Goal: Task Accomplishment & Management: Use online tool/utility

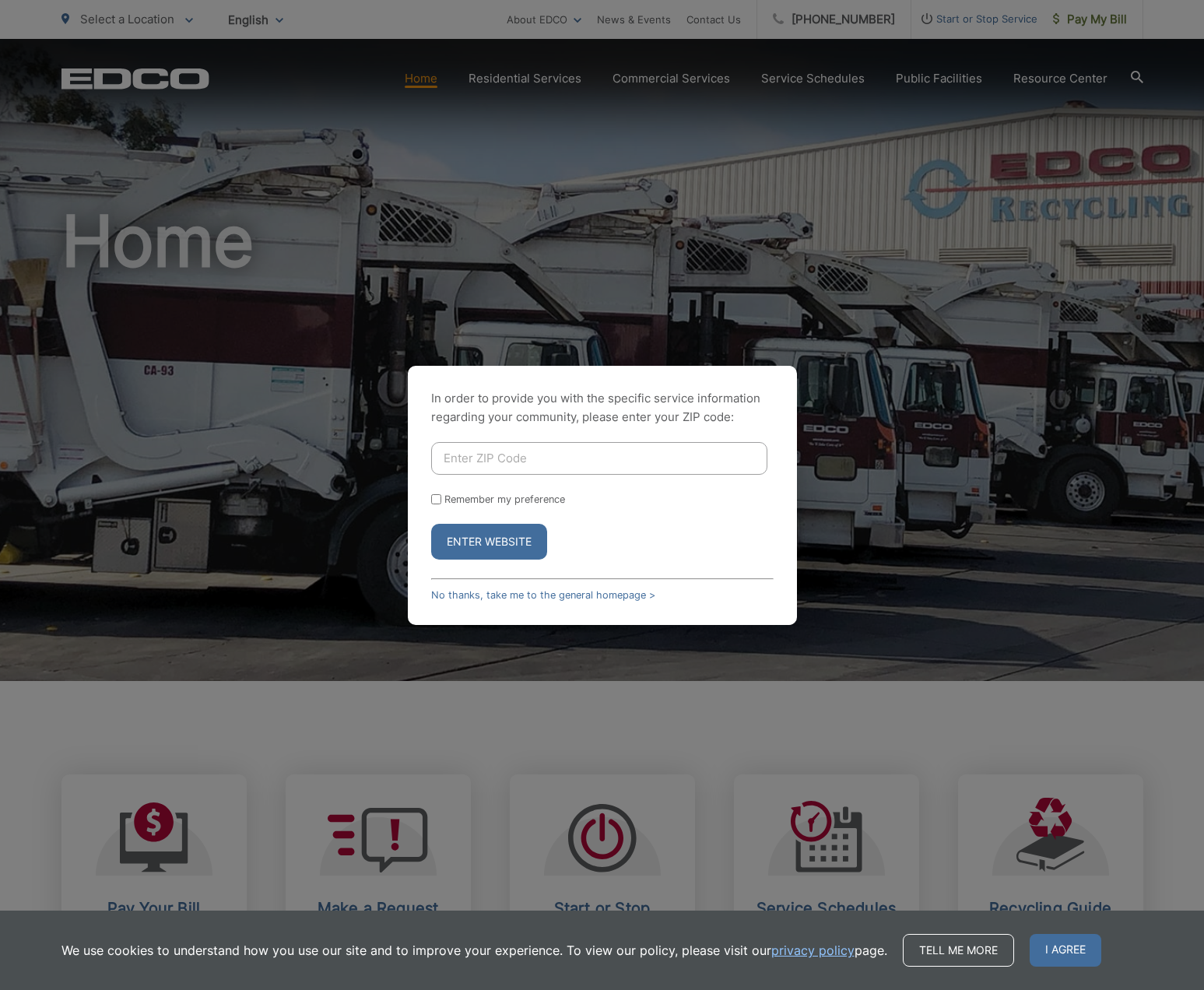
click at [474, 455] on input "Enter ZIP Code" at bounding box center [599, 458] width 336 height 33
click at [472, 458] on input "Enter ZIP Code" at bounding box center [599, 458] width 336 height 33
type input "92109"
click at [435, 497] on input "Remember my preference" at bounding box center [436, 499] width 10 height 10
checkbox input "true"
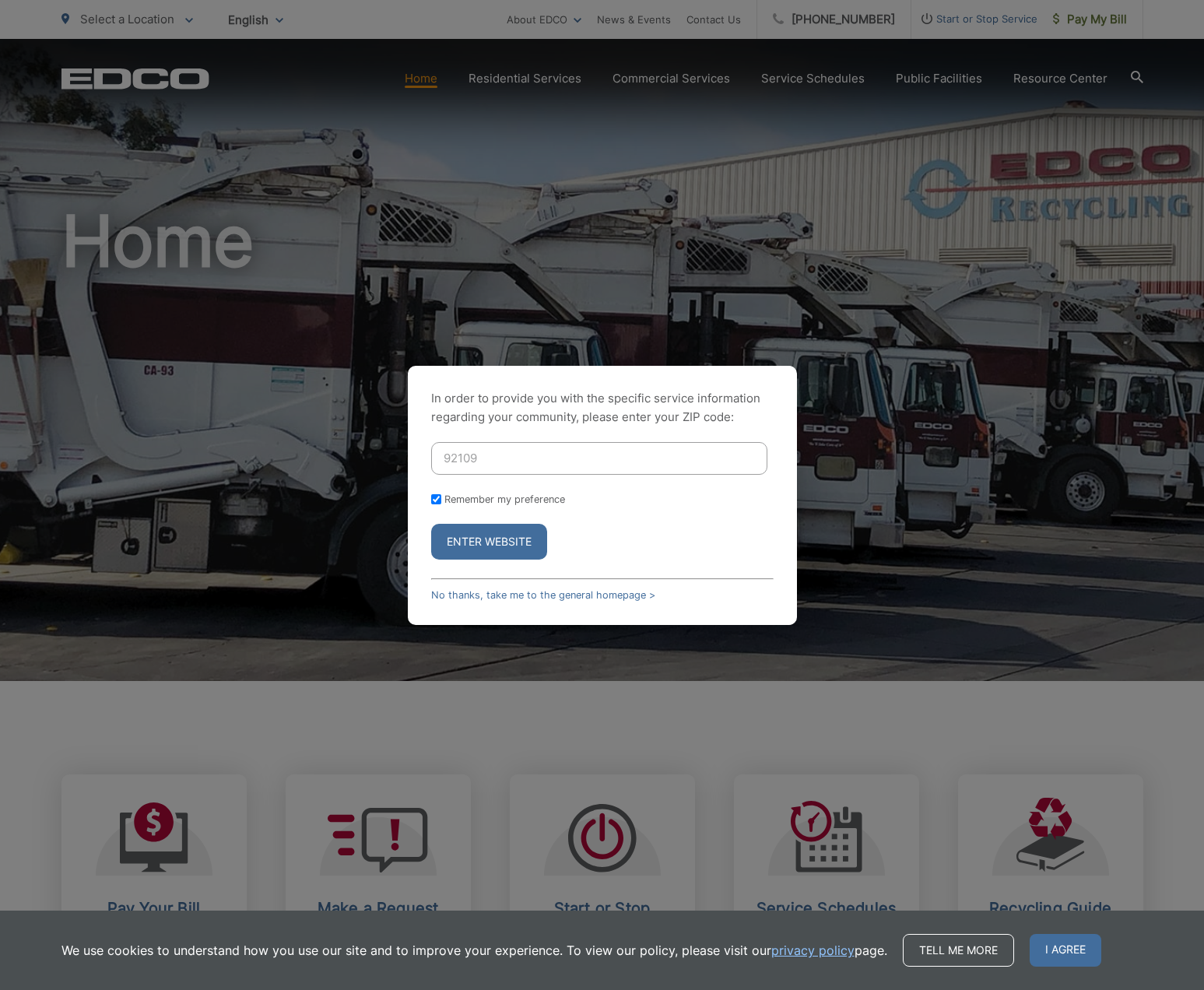
click at [502, 461] on input "92109" at bounding box center [599, 458] width 336 height 33
type input "92107"
click at [766, 427] on div "In order to provide you with the specific service information regarding your co…" at bounding box center [602, 495] width 389 height 259
click at [497, 540] on button "Enter Website" at bounding box center [489, 541] width 116 height 35
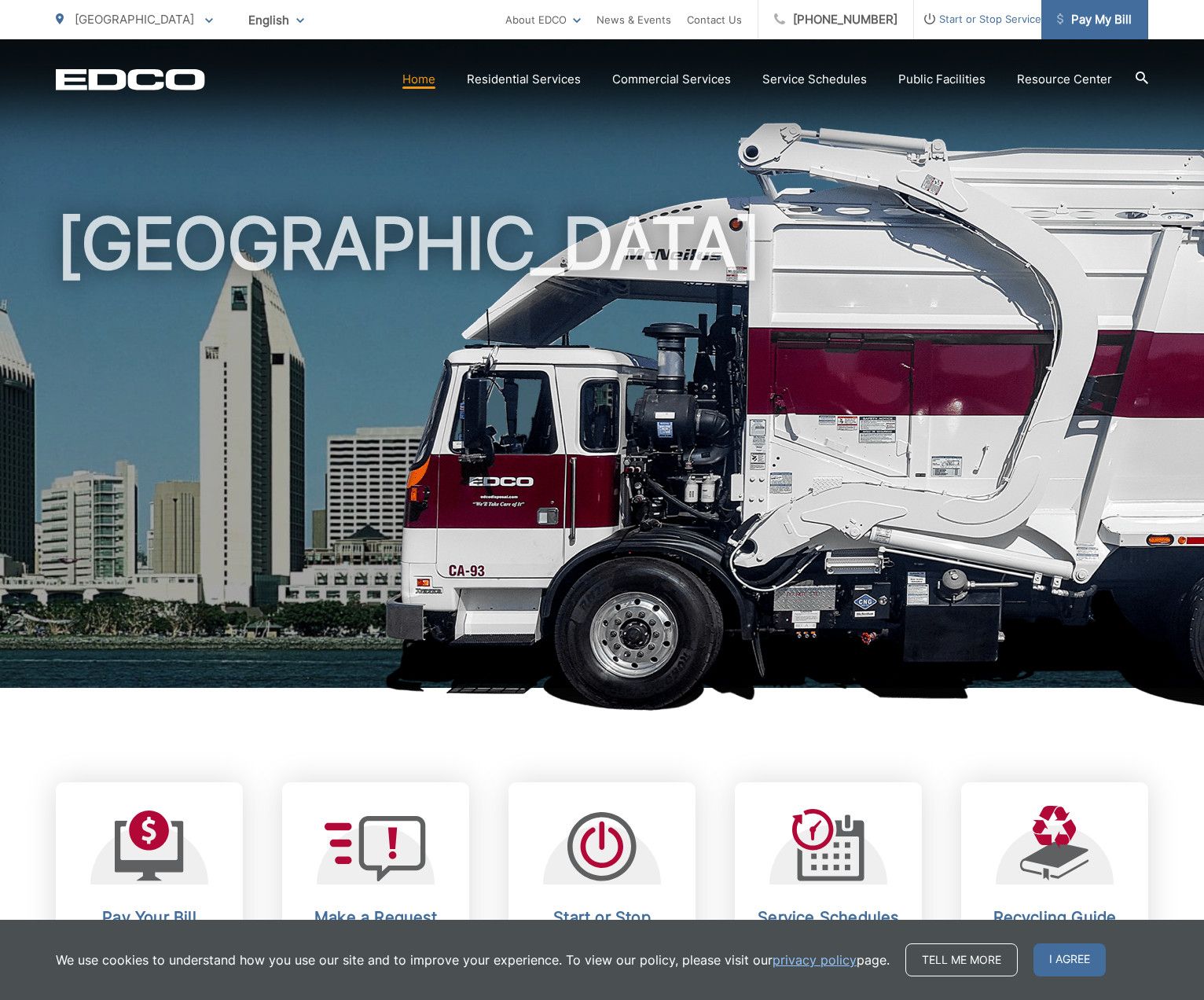
click at [1113, 17] on span "Pay My Bill" at bounding box center [1094, 20] width 75 height 19
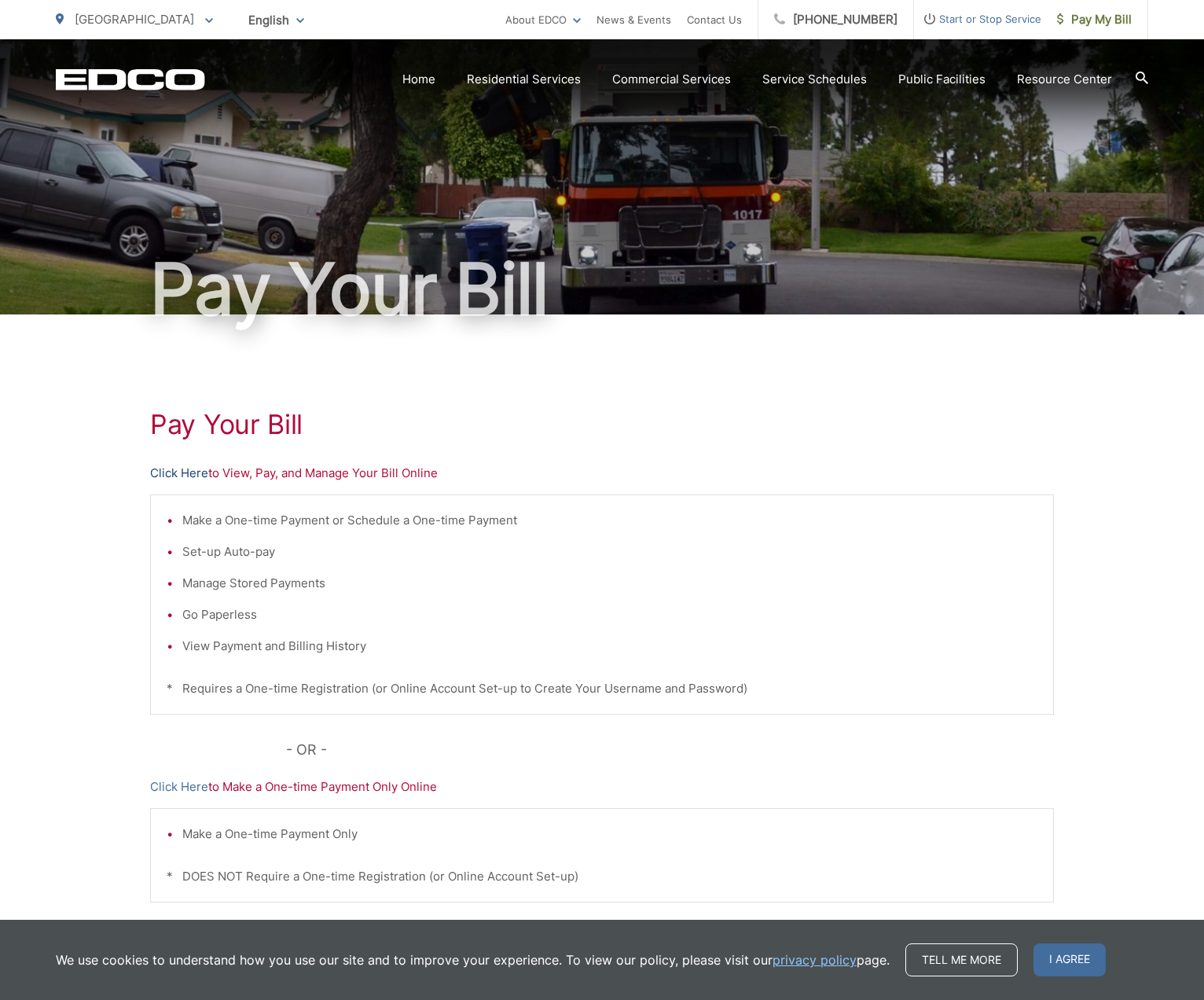
click at [177, 469] on link "Click Here" at bounding box center [179, 473] width 58 height 19
click at [180, 472] on link "Click Here" at bounding box center [179, 473] width 58 height 19
